Goal: Task Accomplishment & Management: Use online tool/utility

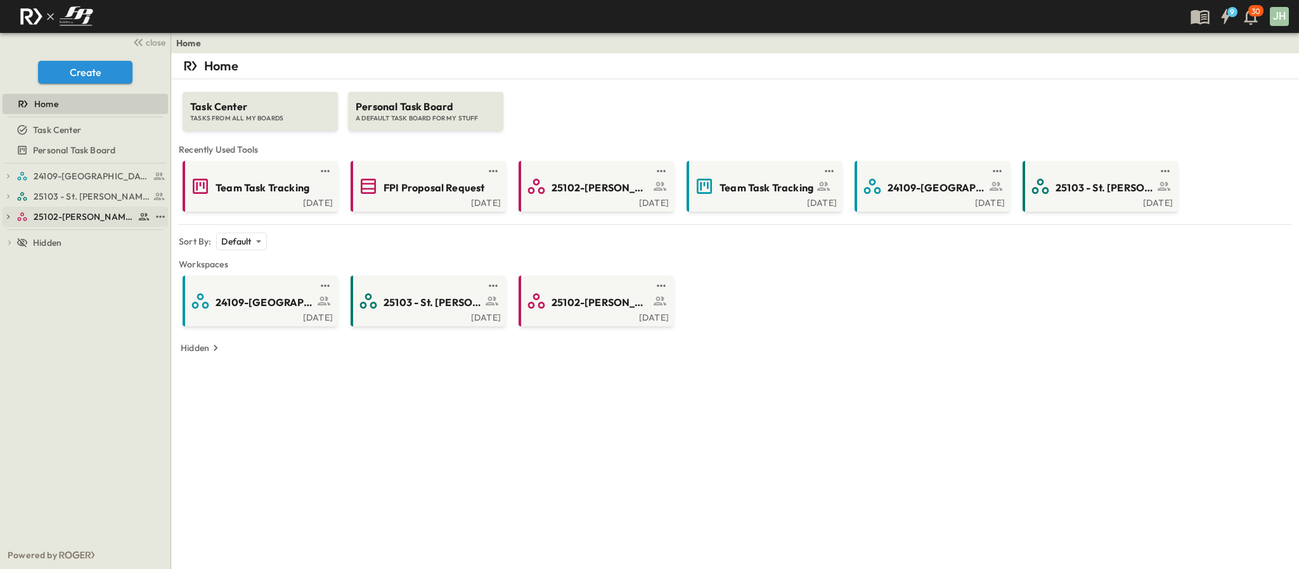
click at [68, 214] on span "25102-[PERSON_NAME][DEMOGRAPHIC_DATA][GEOGRAPHIC_DATA]" at bounding box center [84, 216] width 101 height 13
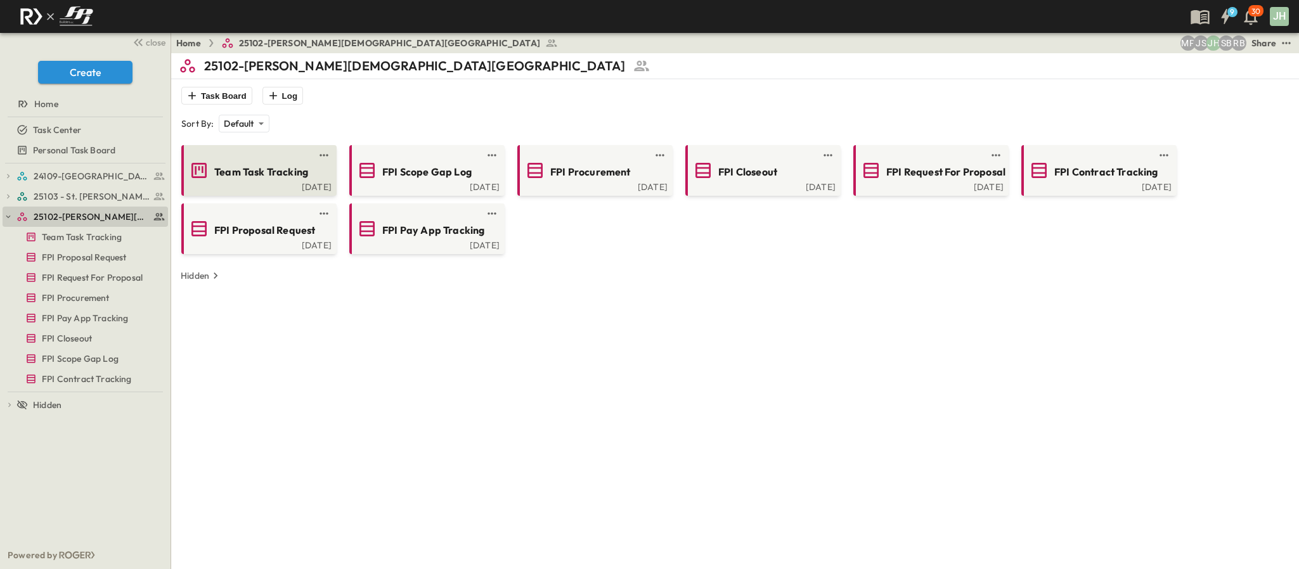
click at [236, 179] on span "Team Task Tracking" at bounding box center [261, 172] width 94 height 15
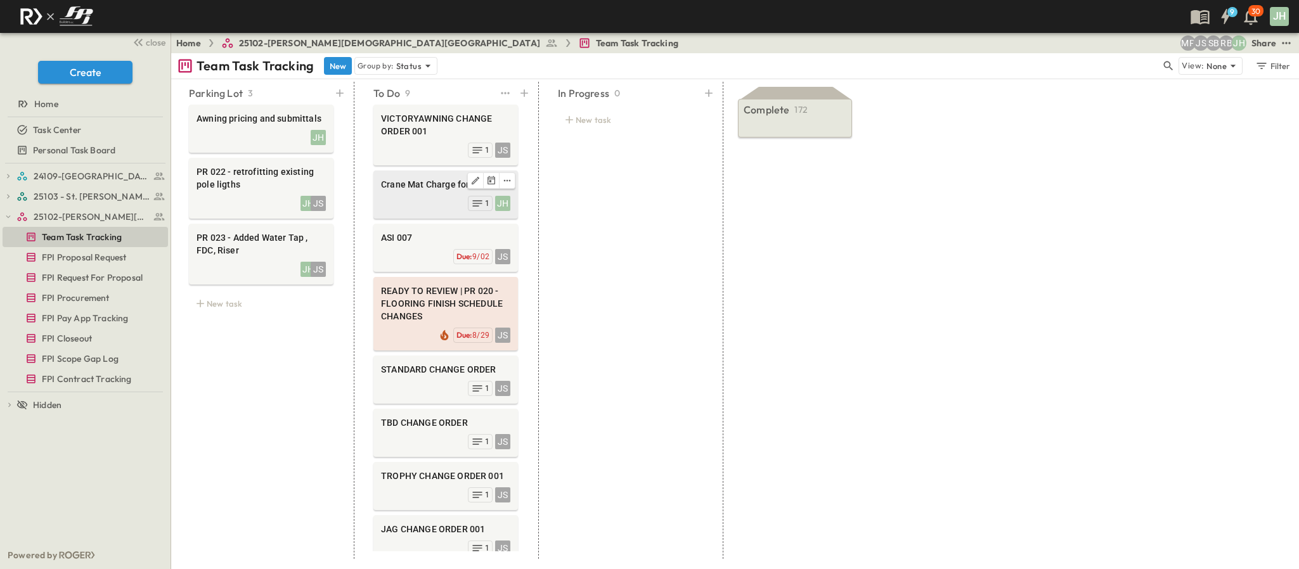
click at [425, 214] on div "Crane Mat Charge for RER. JH 1" at bounding box center [445, 195] width 145 height 48
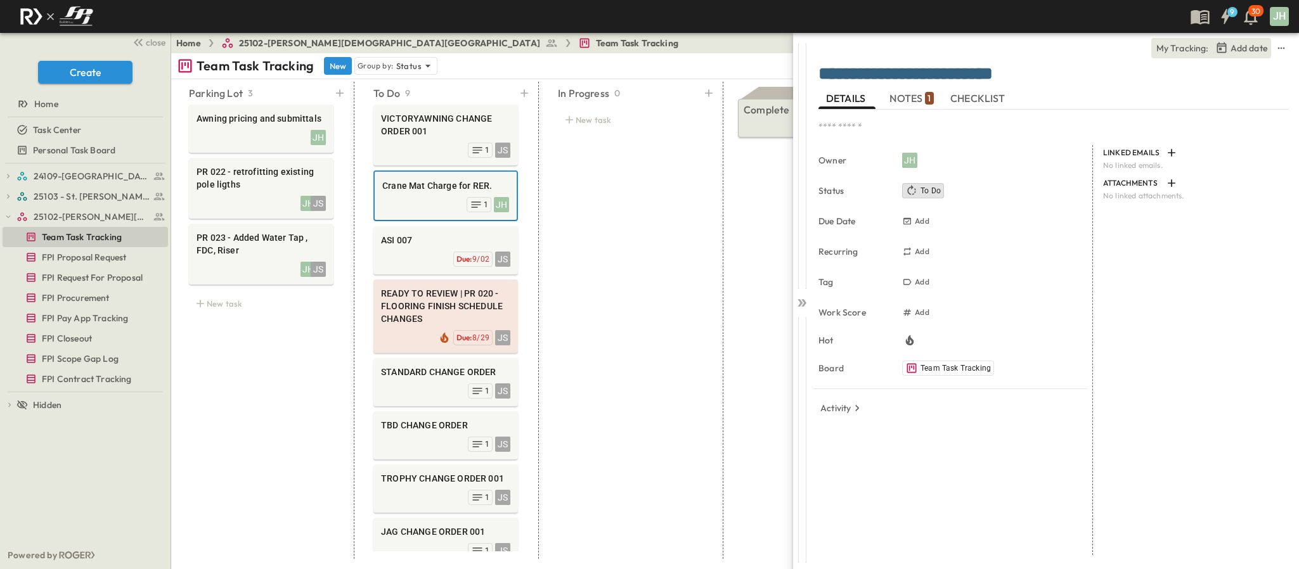
click at [898, 101] on span "NOTES 1" at bounding box center [911, 98] width 44 height 11
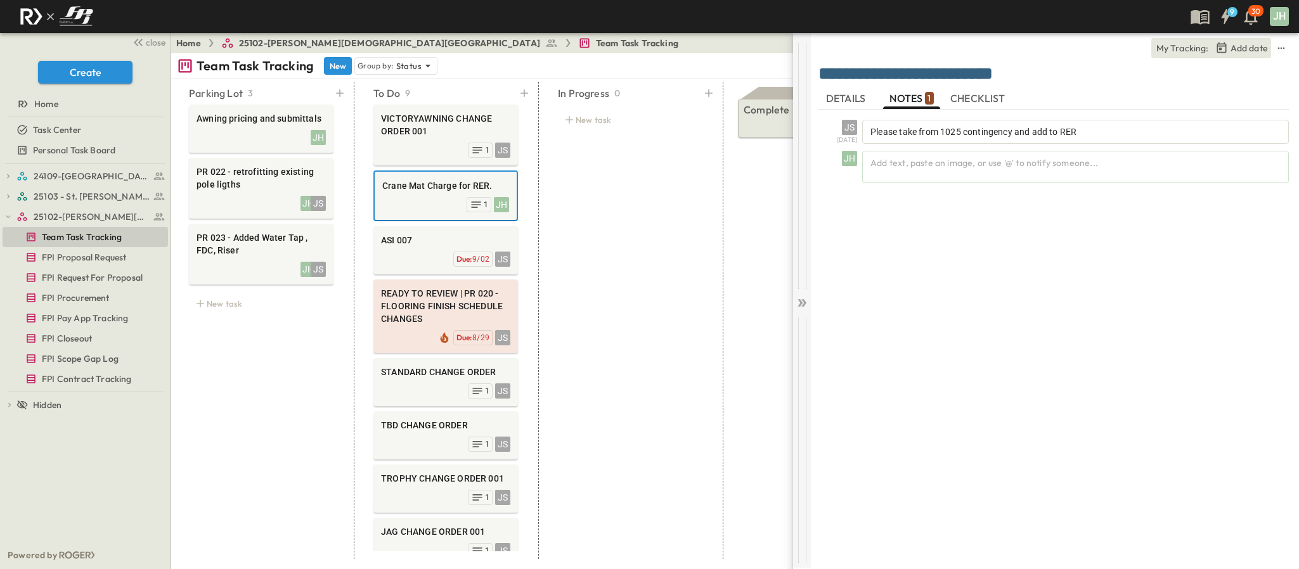
click at [801, 308] on icon at bounding box center [801, 303] width 13 height 13
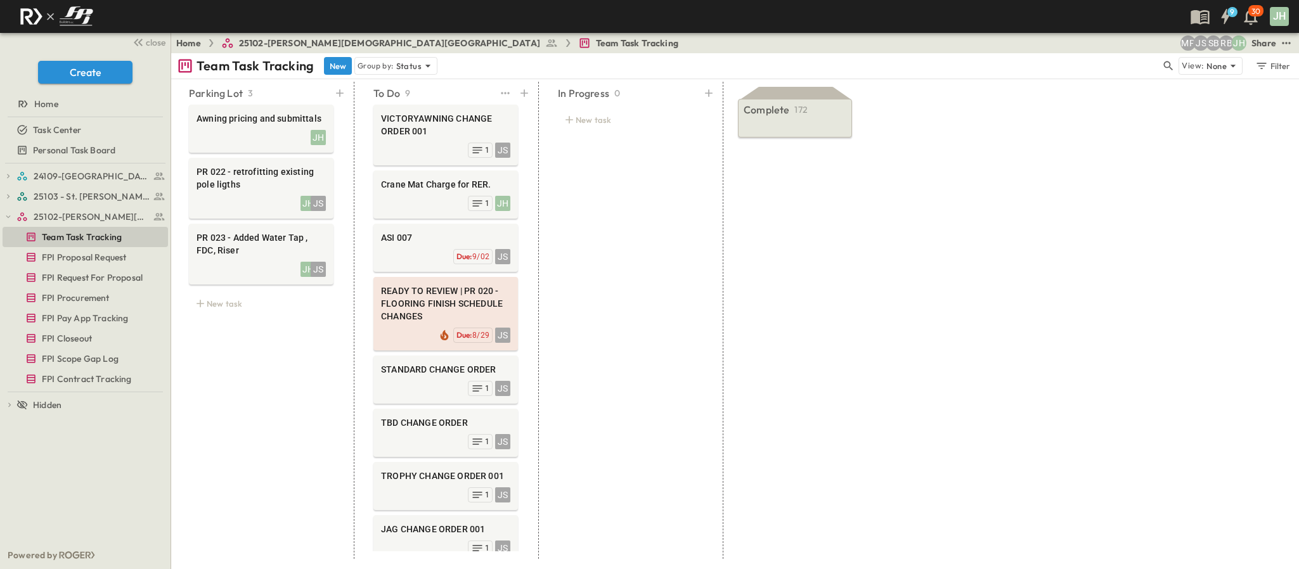
click at [423, 169] on div "VICTORYAWNING CHANGE ORDER 001 JS 1 Crane Mat Charge for RER. JH 1 ASI 007 JS D…" at bounding box center [445, 326] width 175 height 449
click at [423, 188] on span "Crane Mat Charge for RER." at bounding box center [445, 184] width 129 height 13
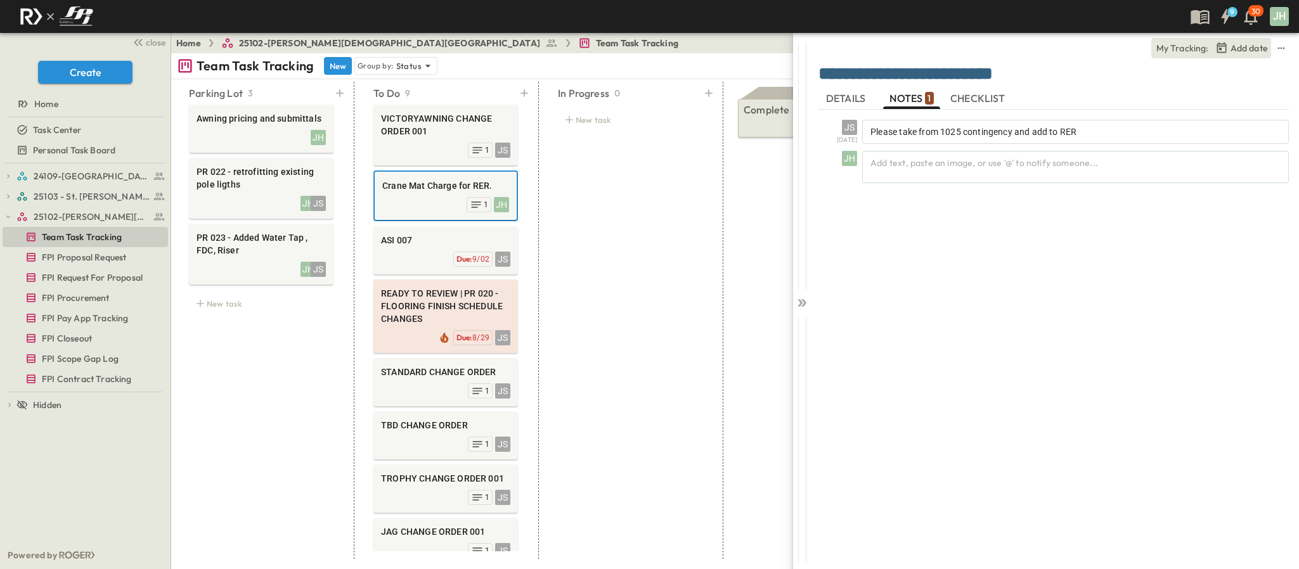
click at [814, 309] on div "**********" at bounding box center [1055, 300] width 488 height 535
click at [812, 308] on div "**********" at bounding box center [1055, 300] width 488 height 535
click at [802, 307] on icon at bounding box center [801, 303] width 13 height 13
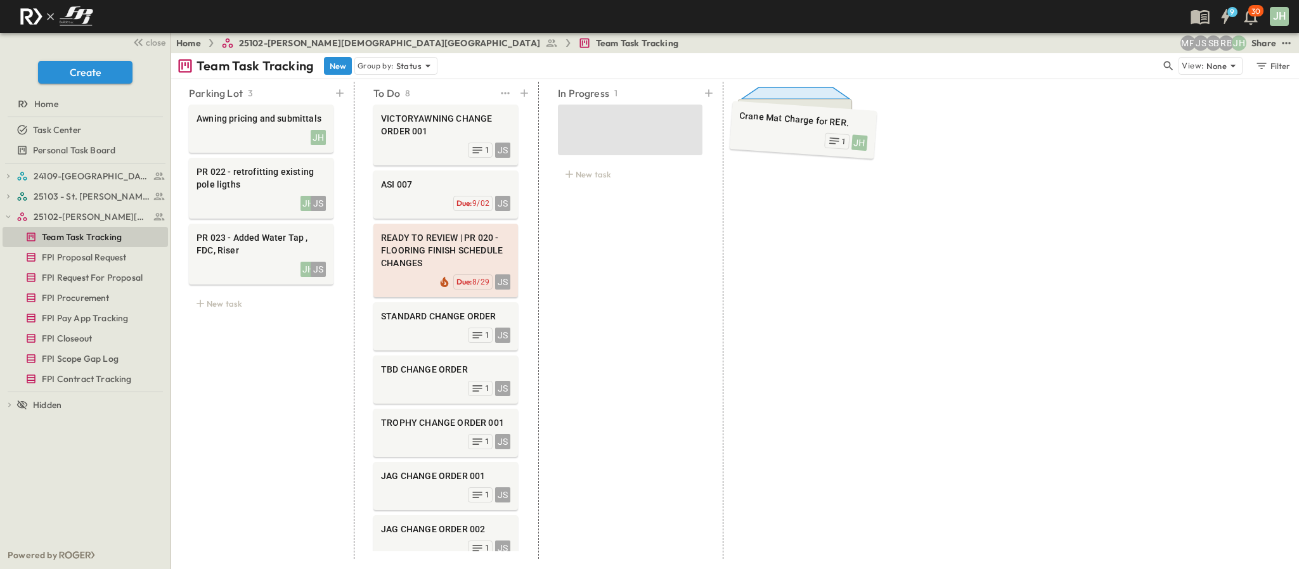
scroll to position [0, 4]
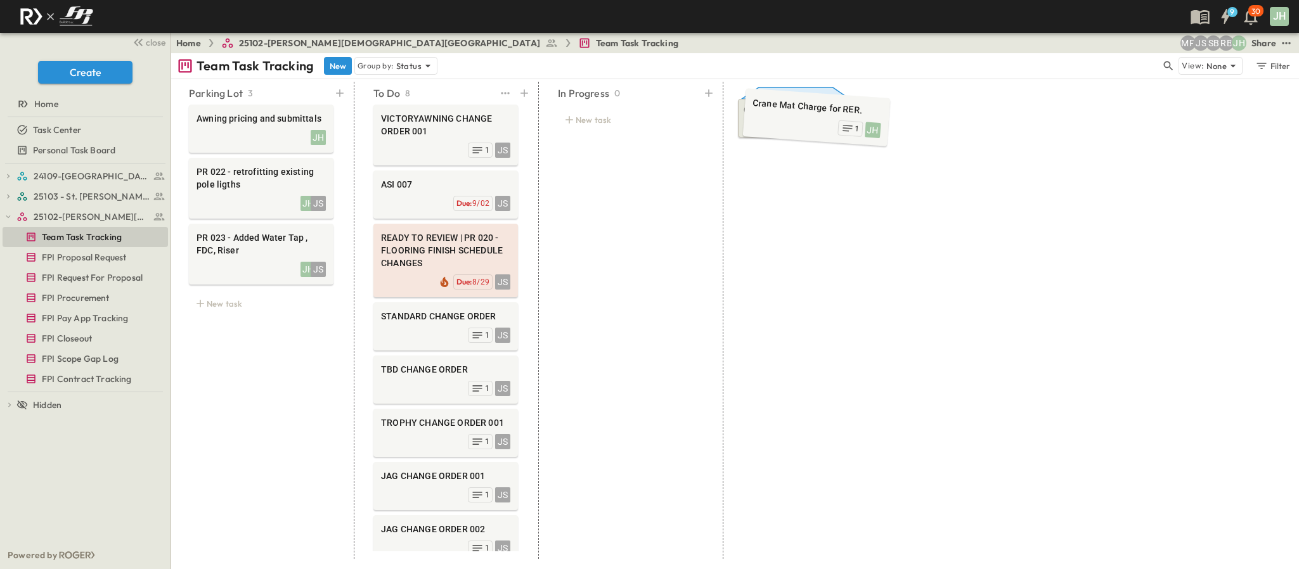
drag, startPoint x: 426, startPoint y: 194, endPoint x: 797, endPoint y: 116, distance: 378.9
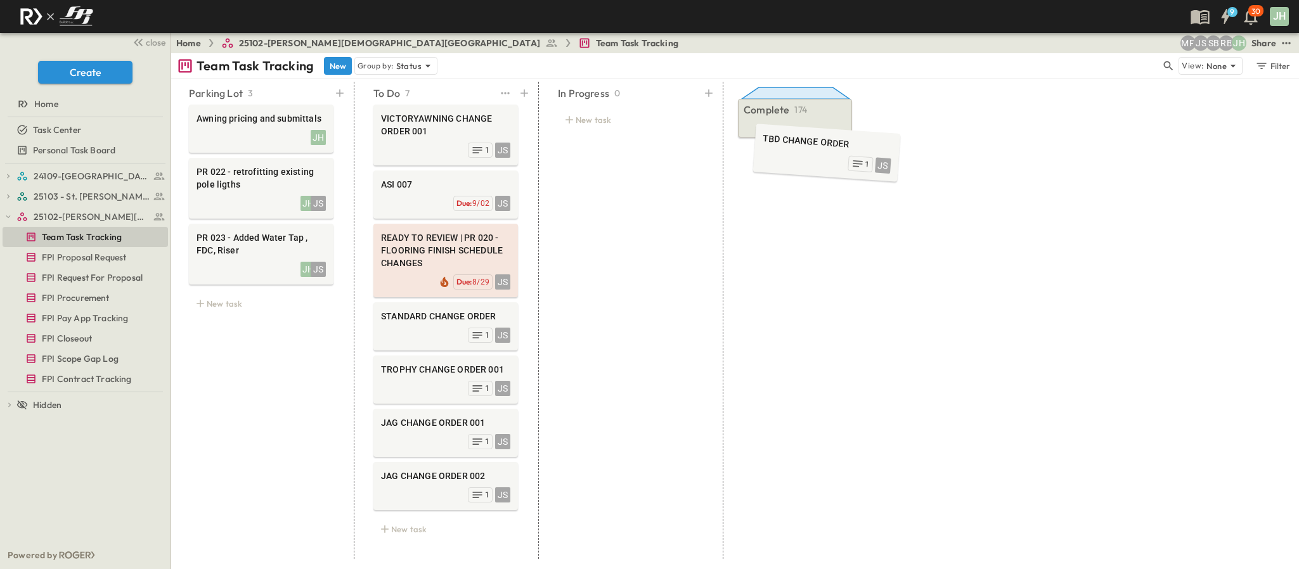
scroll to position [11, 4]
drag, startPoint x: 407, startPoint y: 322, endPoint x: 780, endPoint y: 126, distance: 421.6
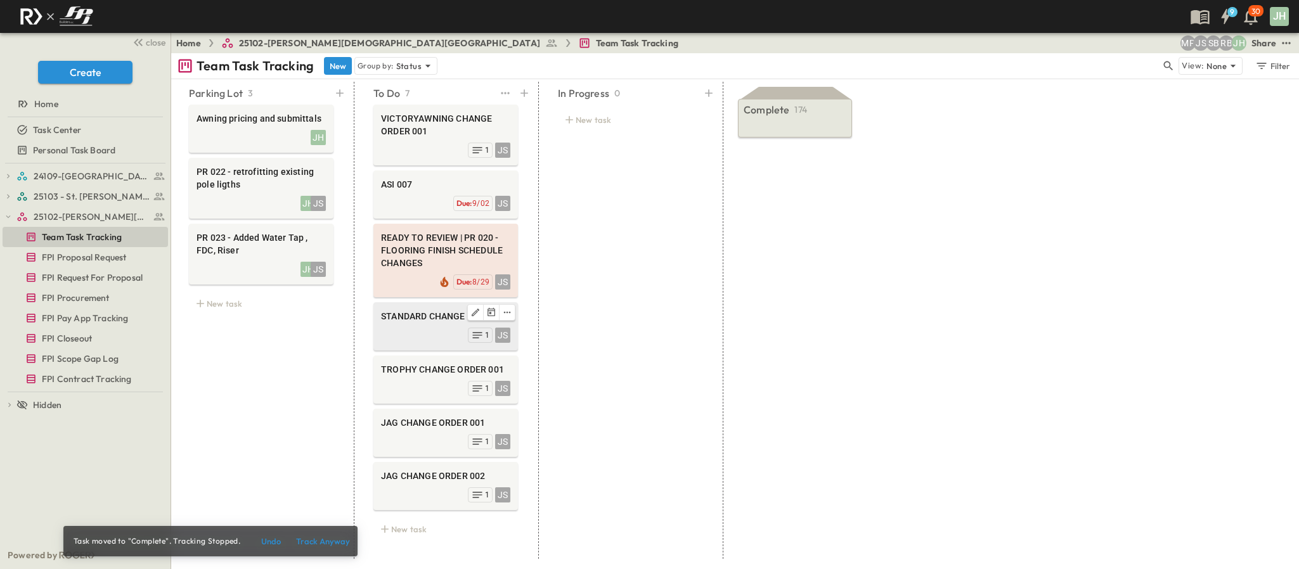
scroll to position [0, 4]
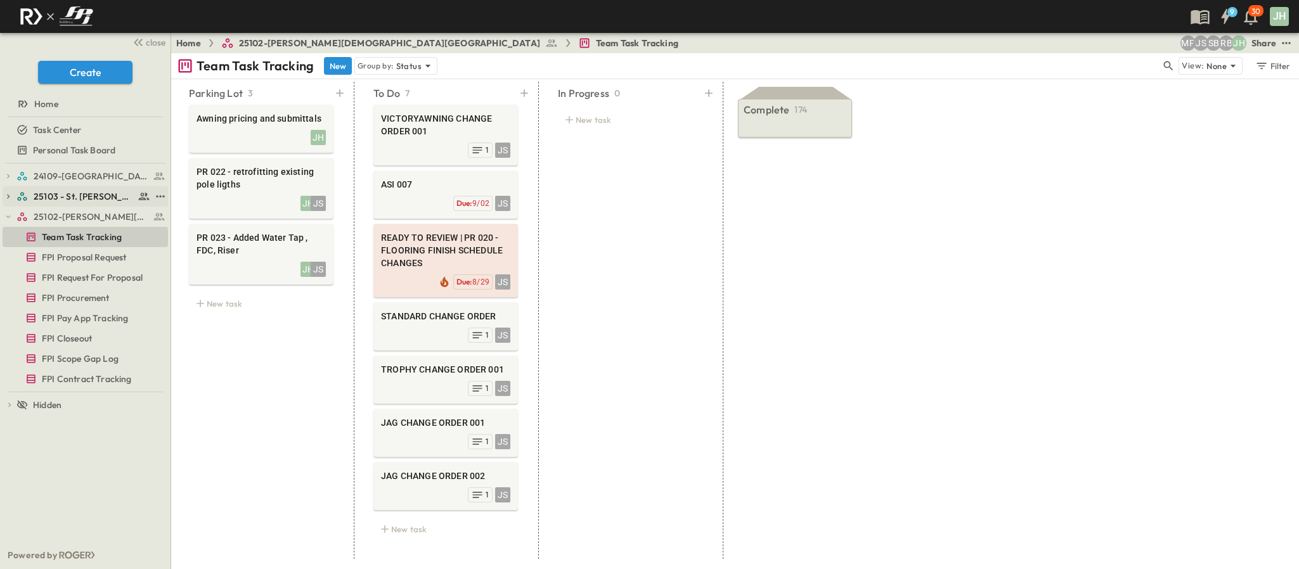
click at [55, 190] on span "25103 - St. [PERSON_NAME] Phase 2" at bounding box center [84, 196] width 101 height 13
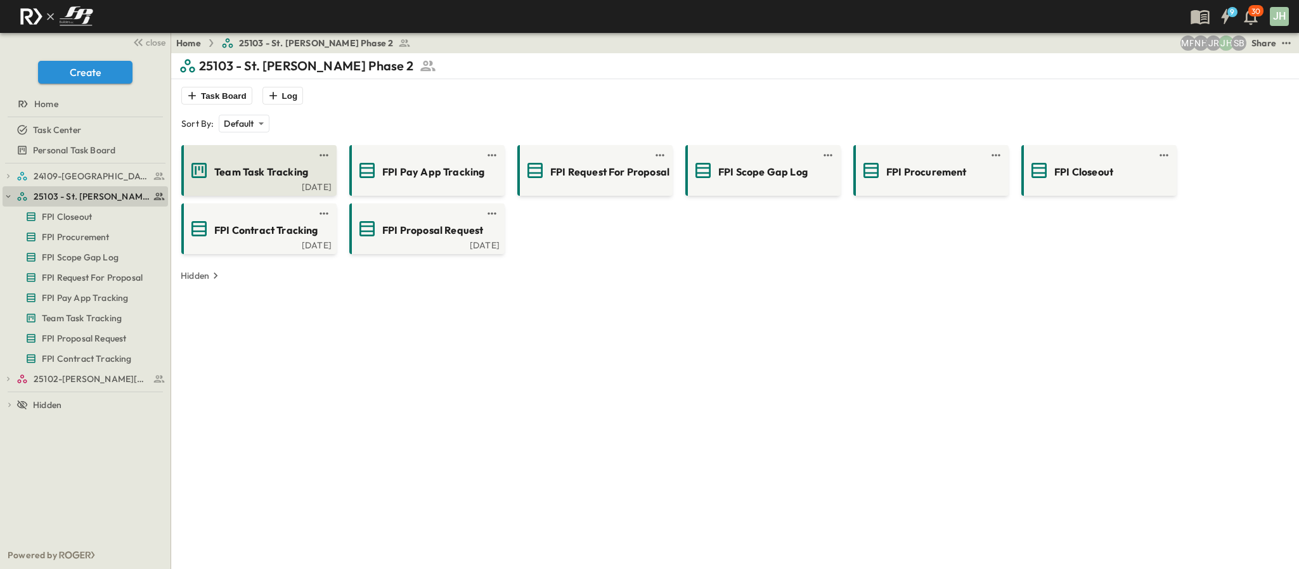
click at [219, 181] on div "Team Task Tracking" at bounding box center [258, 170] width 138 height 20
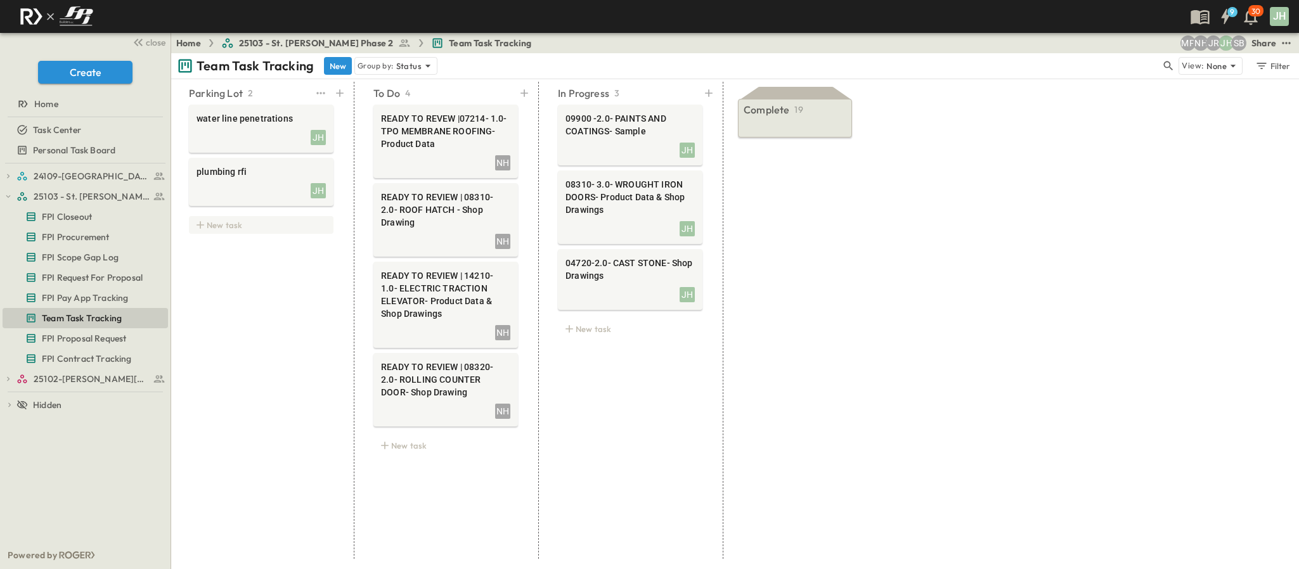
click at [231, 223] on div "New task" at bounding box center [261, 225] width 145 height 18
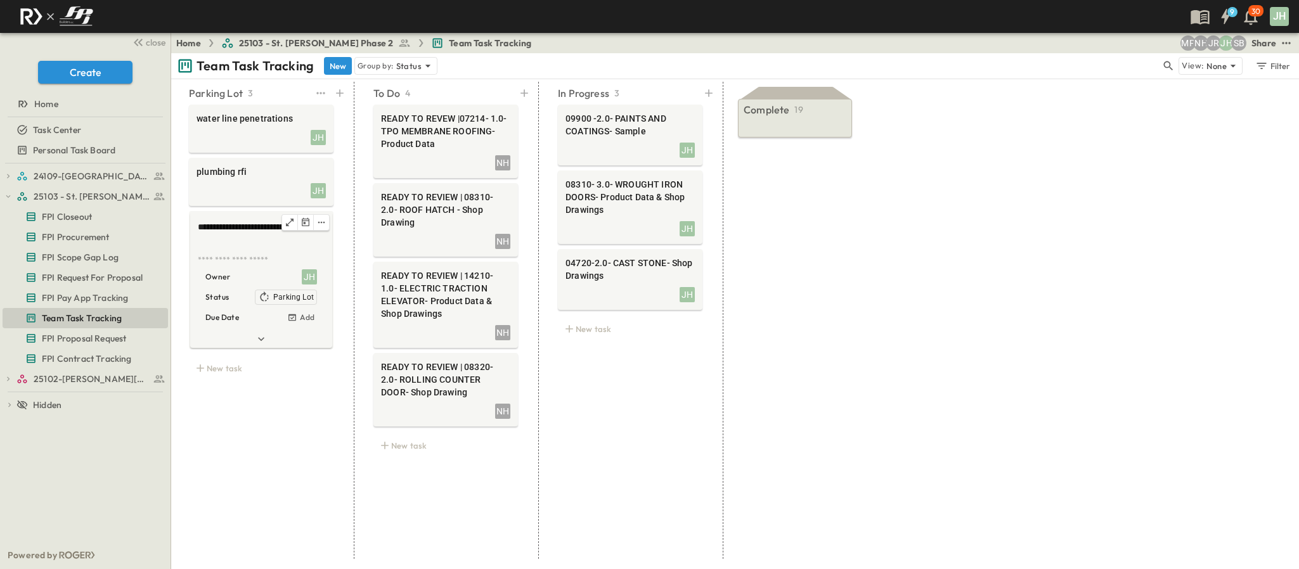
type textarea "**********"
click at [230, 415] on div "**********" at bounding box center [261, 320] width 175 height 477
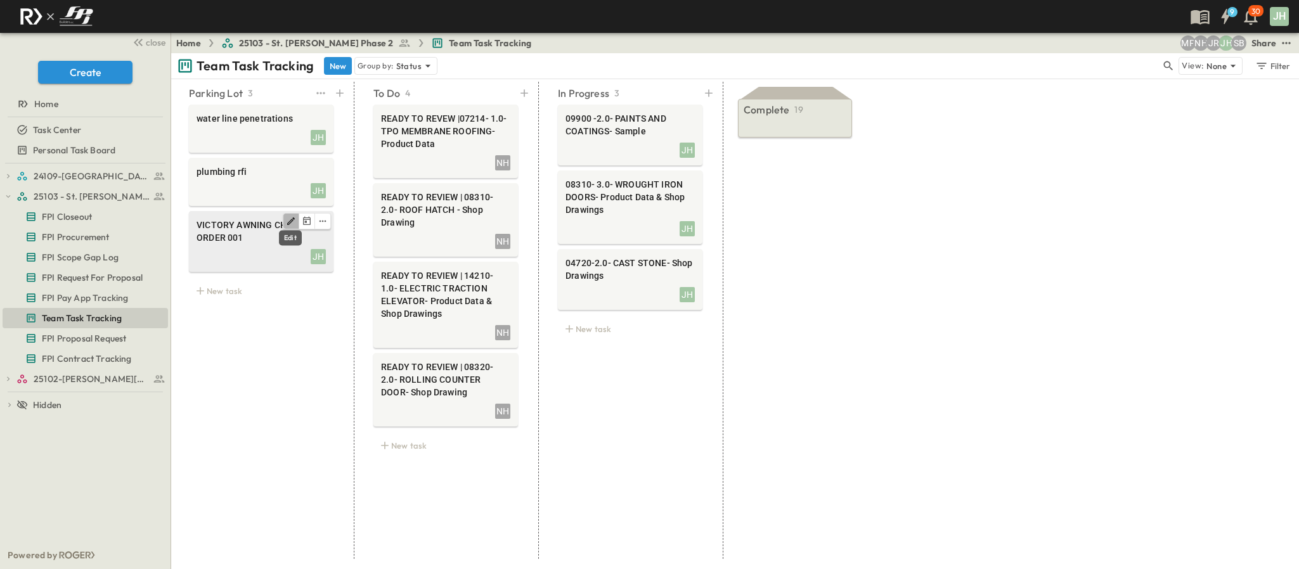
click at [286, 224] on icon "Edit" at bounding box center [291, 221] width 10 height 10
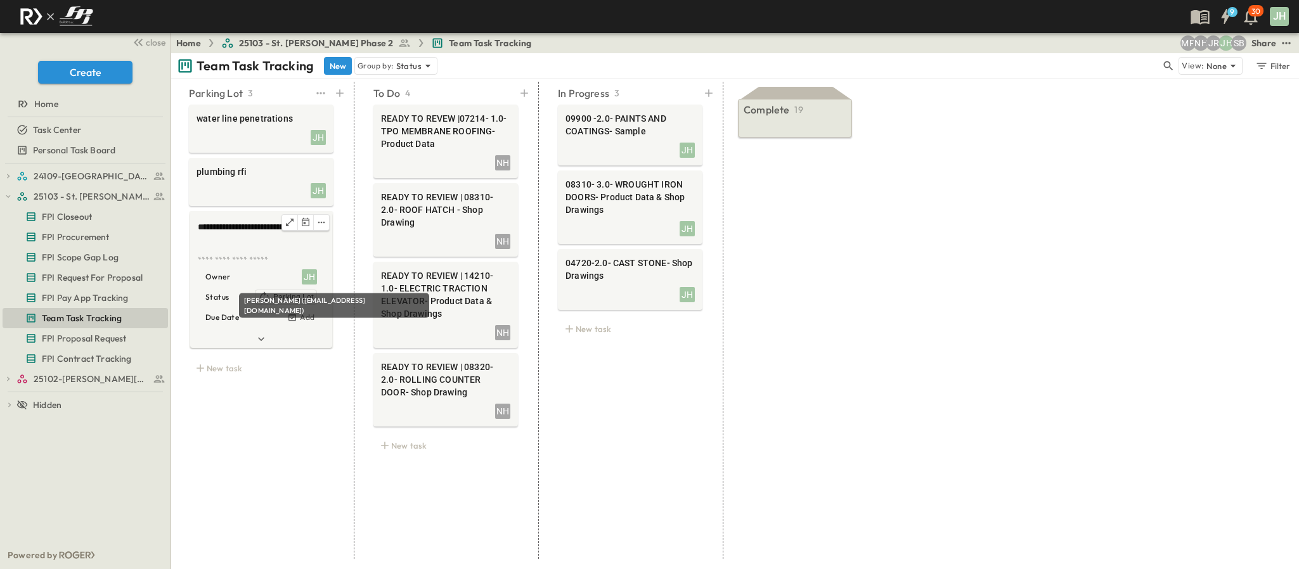
click at [311, 274] on div "JH" at bounding box center [309, 276] width 15 height 15
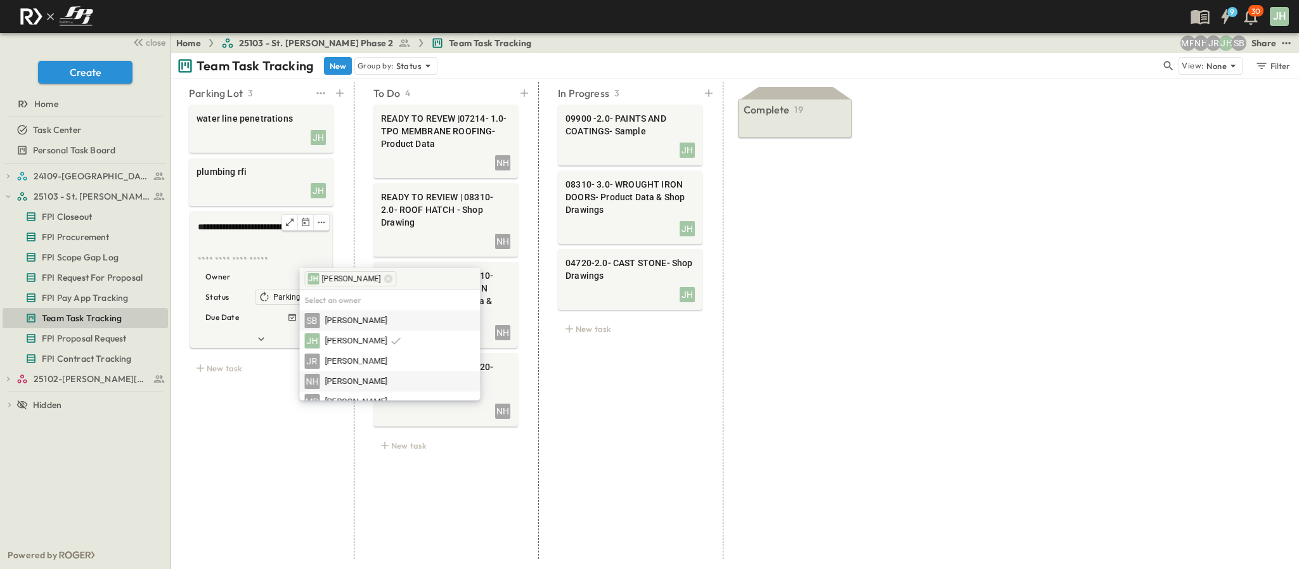
click at [354, 377] on span "[PERSON_NAME]" at bounding box center [356, 382] width 62 height 12
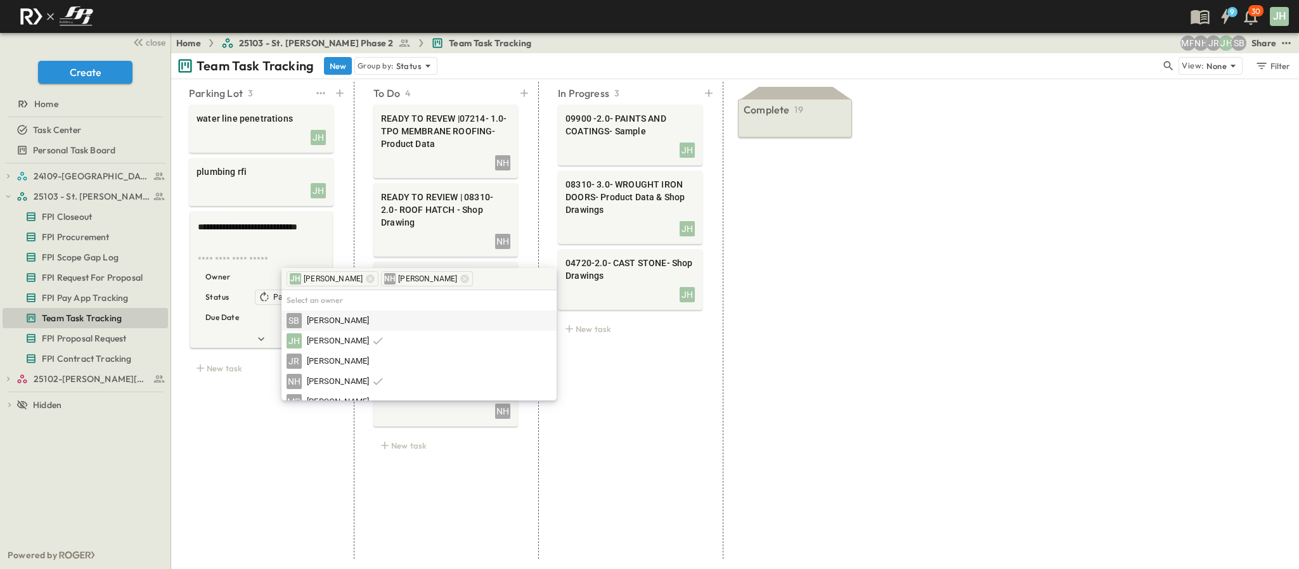
click at [293, 437] on div "**********" at bounding box center [261, 320] width 175 height 477
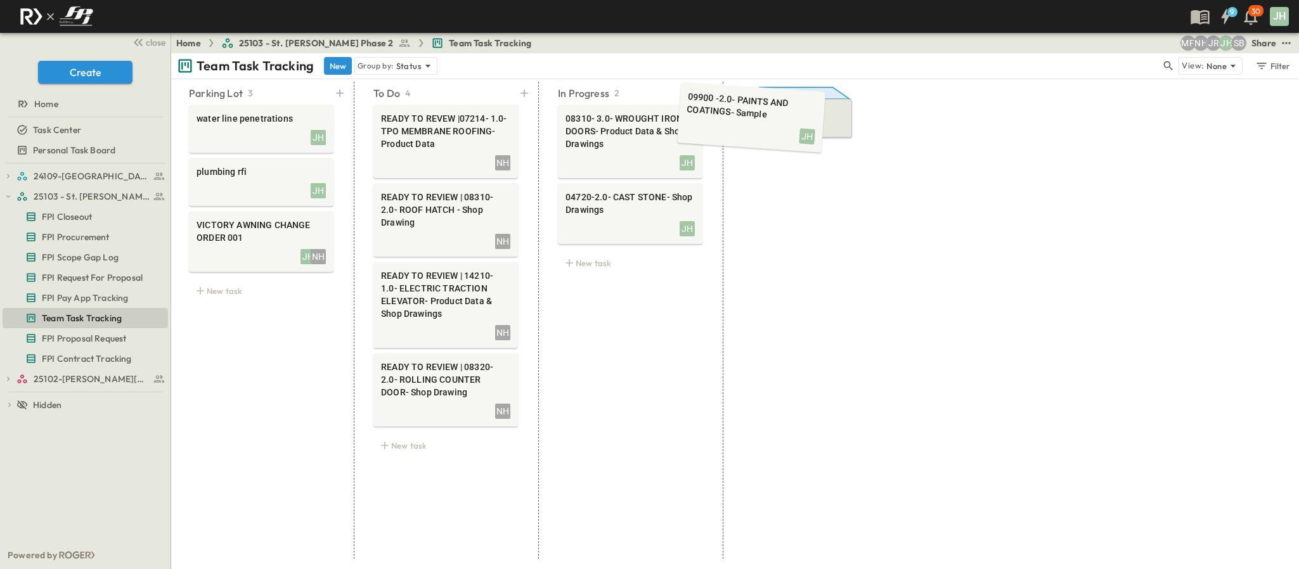
drag, startPoint x: 624, startPoint y: 151, endPoint x: 780, endPoint y: 128, distance: 157.6
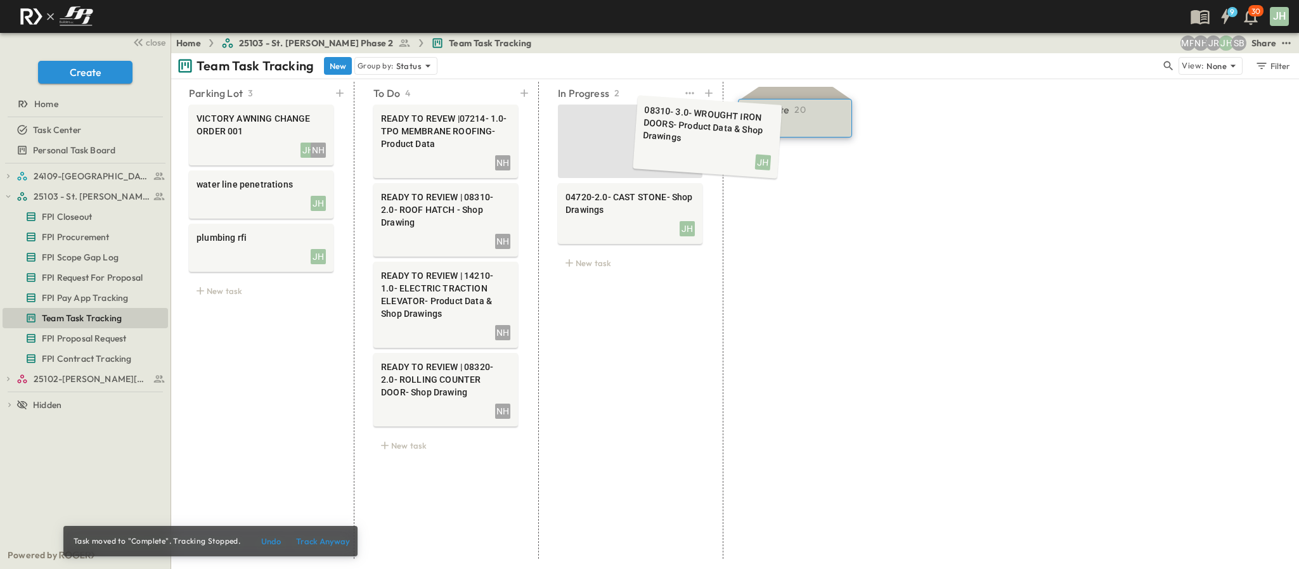
drag, startPoint x: 662, startPoint y: 133, endPoint x: 765, endPoint y: 122, distance: 103.2
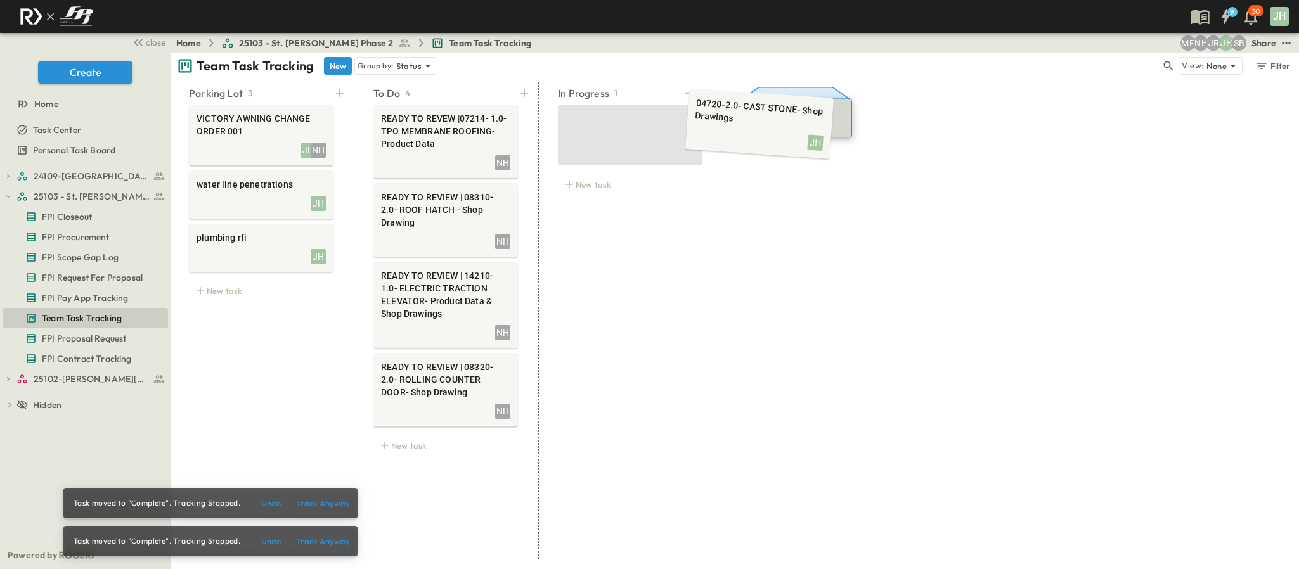
drag, startPoint x: 648, startPoint y: 137, endPoint x: 770, endPoint y: 128, distance: 122.0
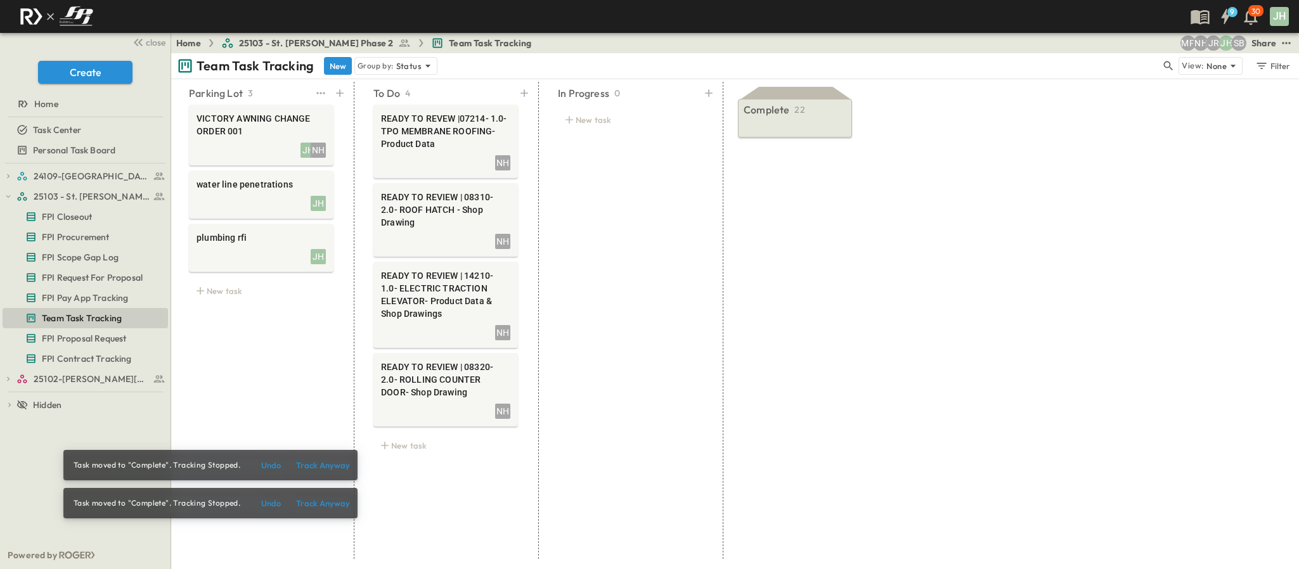
click at [244, 371] on div "Parking Lot 3 VICTORY AWNING CHANGE ORDER 001 JH NH water line penetrations JH …" at bounding box center [261, 320] width 175 height 477
